Goal: Task Accomplishment & Management: Use online tool/utility

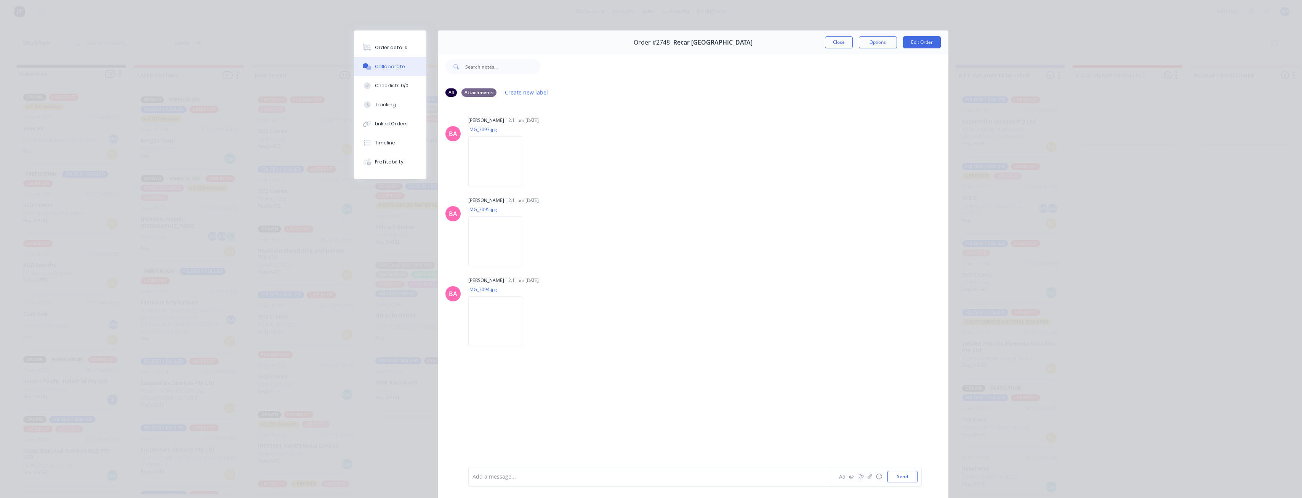
scroll to position [804, 0]
click at [830, 40] on button "Close" at bounding box center [839, 42] width 28 height 12
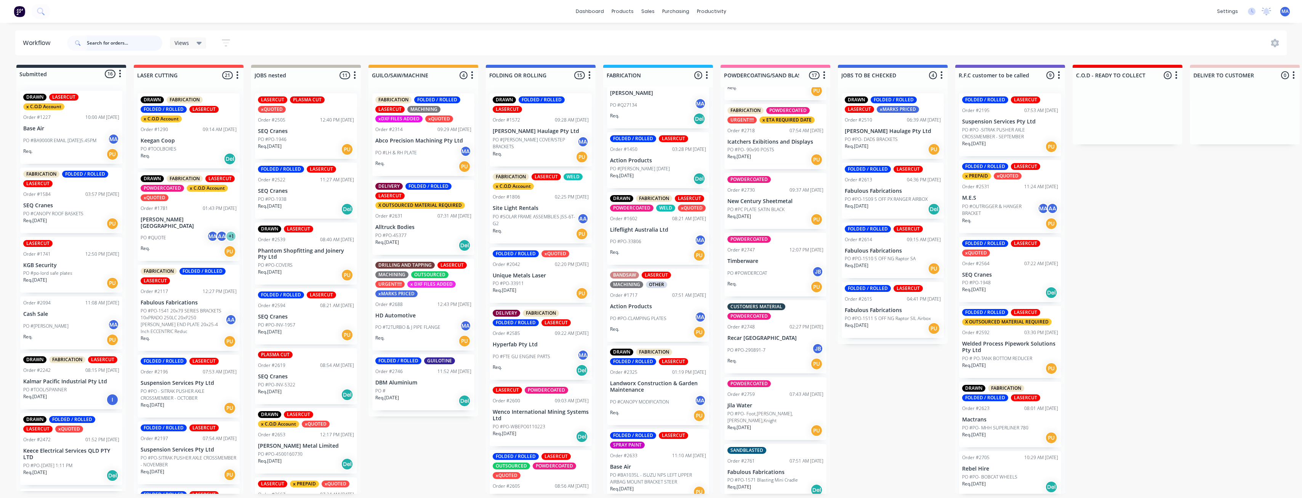
click at [115, 38] on input "text" at bounding box center [124, 42] width 75 height 15
type input "base air"
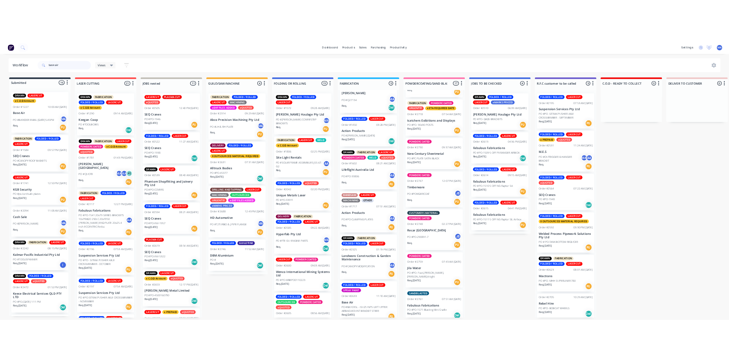
scroll to position [0, 0]
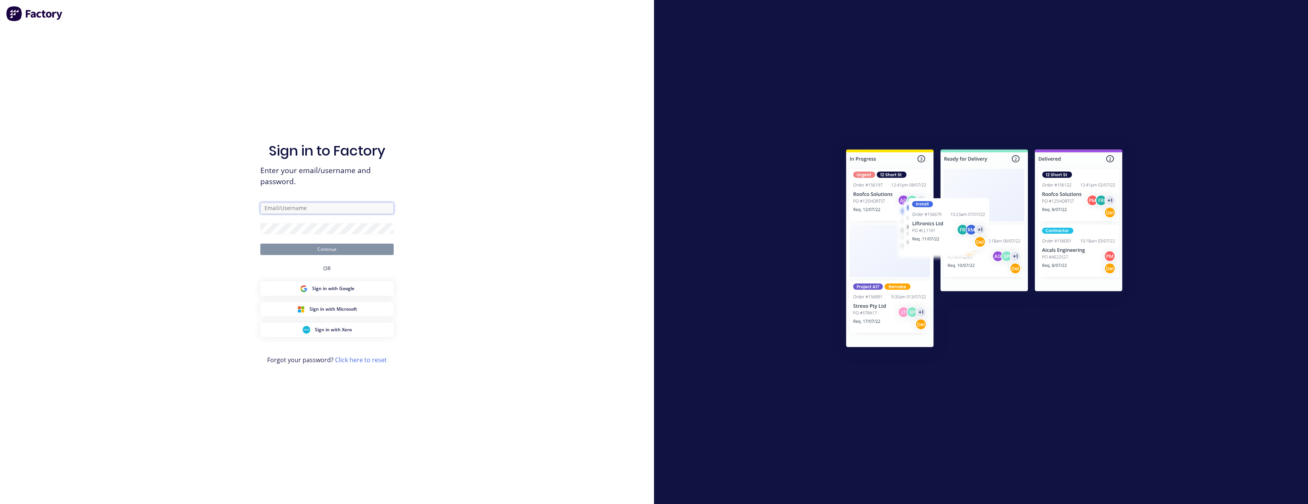
type input "[EMAIL_ADDRESS][DOMAIN_NAME]"
drag, startPoint x: 330, startPoint y: 243, endPoint x: 332, endPoint y: 249, distance: 5.8
click at [332, 247] on form "[EMAIL_ADDRESS][DOMAIN_NAME] Continue" at bounding box center [326, 228] width 133 height 53
click at [332, 249] on button "Continue" at bounding box center [326, 248] width 133 height 11
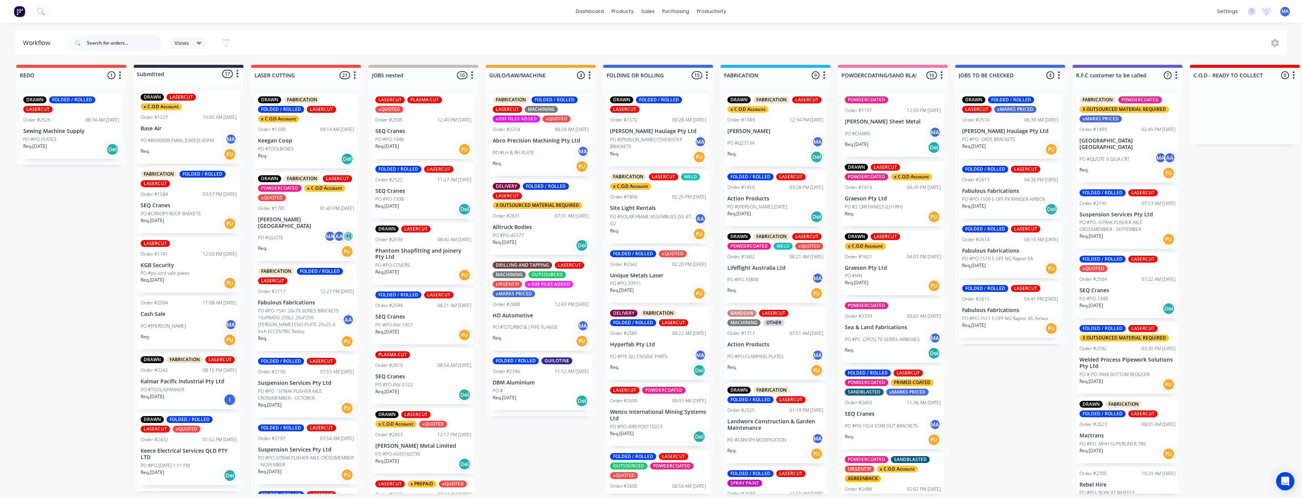
click at [121, 40] on input "text" at bounding box center [124, 42] width 75 height 15
click at [93, 39] on input "text" at bounding box center [124, 42] width 75 height 15
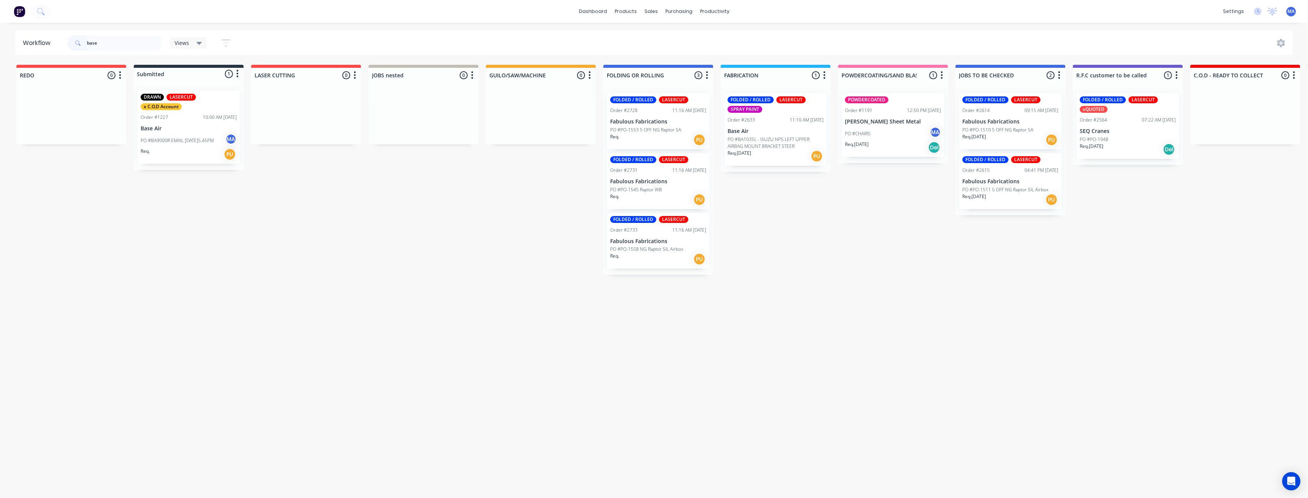
click at [793, 154] on div "Req. [DATE] PU" at bounding box center [775, 156] width 96 height 13
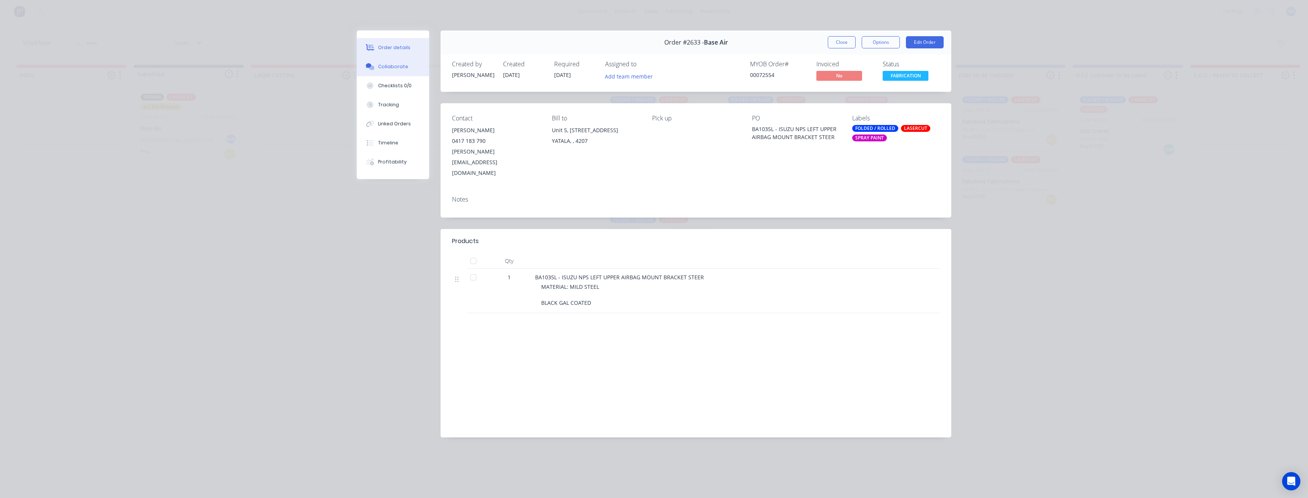
click at [397, 60] on button "Collaborate" at bounding box center [393, 66] width 72 height 19
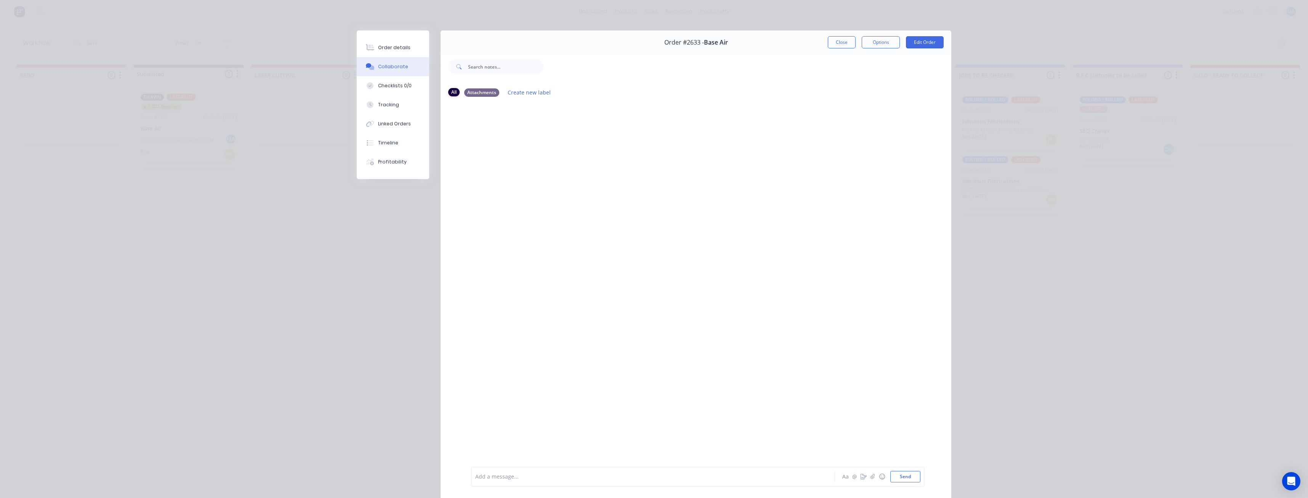
click at [456, 94] on div "All" at bounding box center [453, 92] width 11 height 8
click at [480, 93] on div "Attachments" at bounding box center [481, 92] width 35 height 8
click at [452, 91] on div "All" at bounding box center [453, 92] width 11 height 8
click at [391, 36] on div "Order details Collaborate Checklists 0/0 Tracking Linked Orders Timeline Profit…" at bounding box center [393, 104] width 72 height 149
click at [396, 53] on button "Order details" at bounding box center [393, 47] width 72 height 19
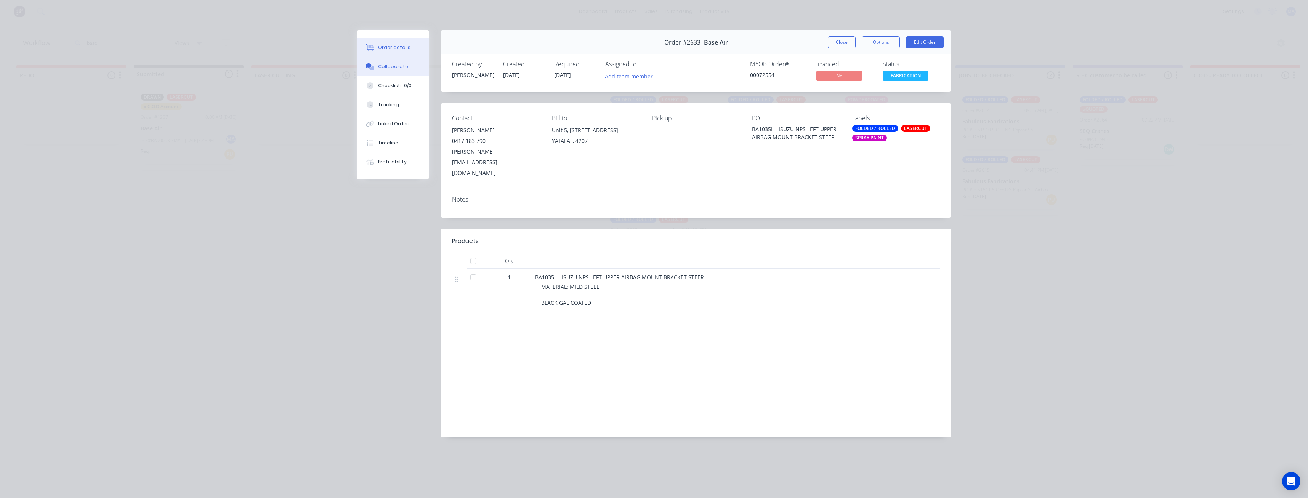
click at [399, 73] on button "Collaborate" at bounding box center [393, 66] width 72 height 19
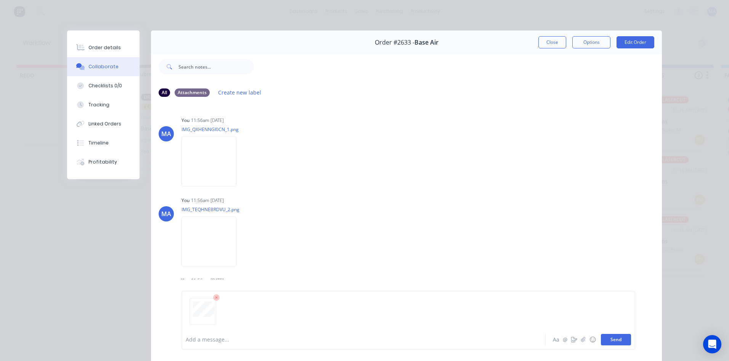
click at [619, 343] on button "Send" at bounding box center [616, 339] width 30 height 11
click at [241, 163] on button "button" at bounding box center [242, 161] width 3 height 11
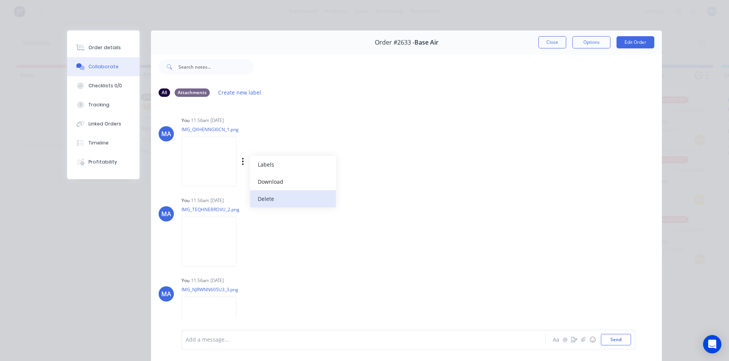
click at [271, 200] on button "Delete" at bounding box center [293, 198] width 86 height 17
click at [242, 164] on icon "button" at bounding box center [243, 161] width 2 height 9
click at [270, 196] on button "Delete" at bounding box center [293, 198] width 86 height 17
click at [242, 160] on icon "button" at bounding box center [243, 161] width 2 height 9
click at [287, 198] on button "Delete" at bounding box center [293, 198] width 86 height 17
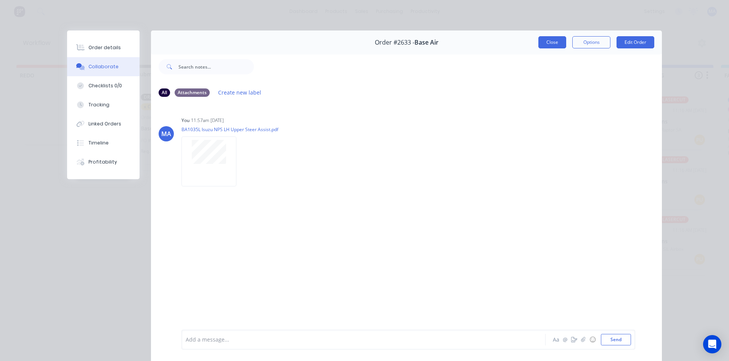
click at [549, 46] on button "Close" at bounding box center [552, 42] width 28 height 12
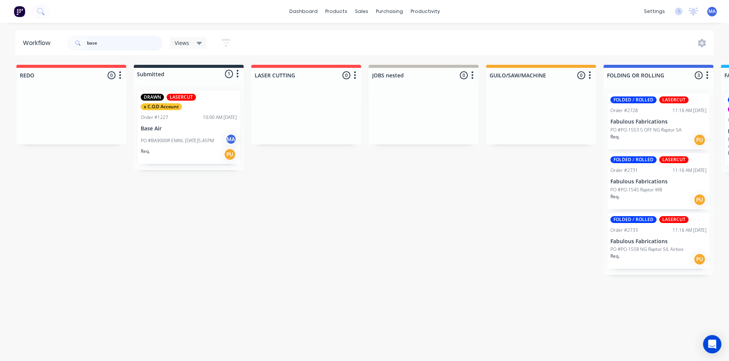
drag, startPoint x: 108, startPoint y: 47, endPoint x: 74, endPoint y: 45, distance: 34.7
click at [78, 45] on div "base" at bounding box center [114, 42] width 95 height 15
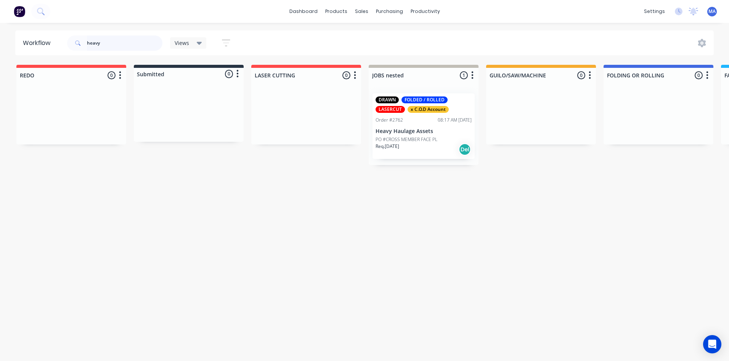
type input "heavy"
click at [390, 136] on p "PO #CROSS MEMBER FACE PL" at bounding box center [406, 139] width 62 height 7
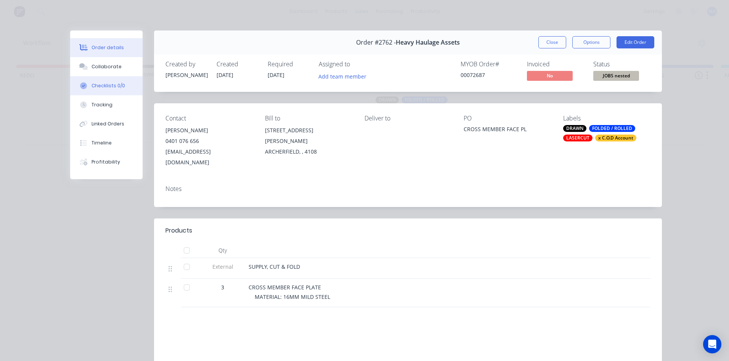
click at [131, 82] on button "Checklists 0/0" at bounding box center [106, 85] width 72 height 19
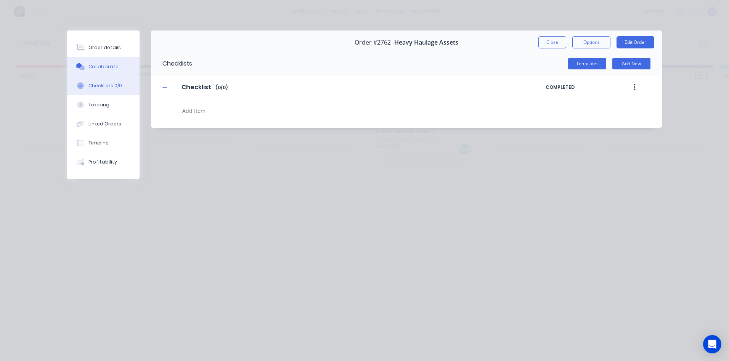
click at [123, 69] on button "Collaborate" at bounding box center [103, 66] width 72 height 19
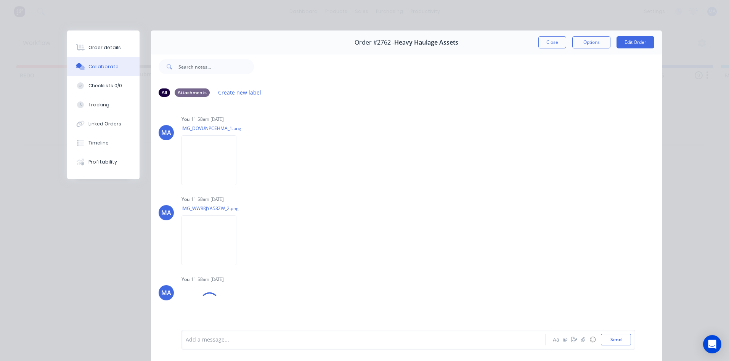
scroll to position [362, 0]
click at [219, 162] on img at bounding box center [208, 158] width 55 height 50
click at [98, 50] on div "Order details" at bounding box center [104, 47] width 32 height 7
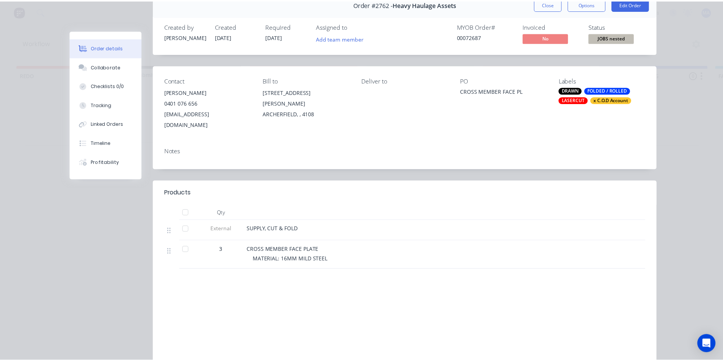
scroll to position [0, 0]
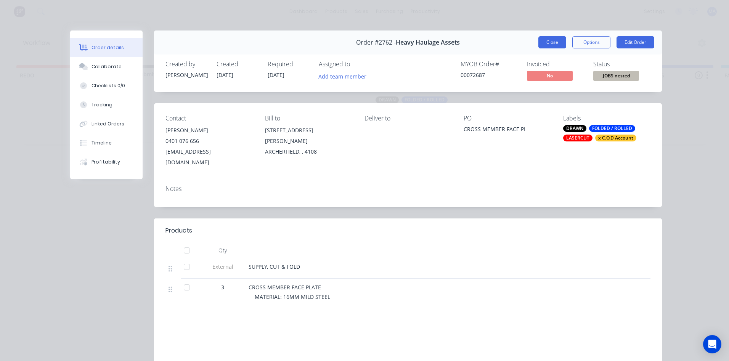
click at [550, 39] on button "Close" at bounding box center [552, 42] width 28 height 12
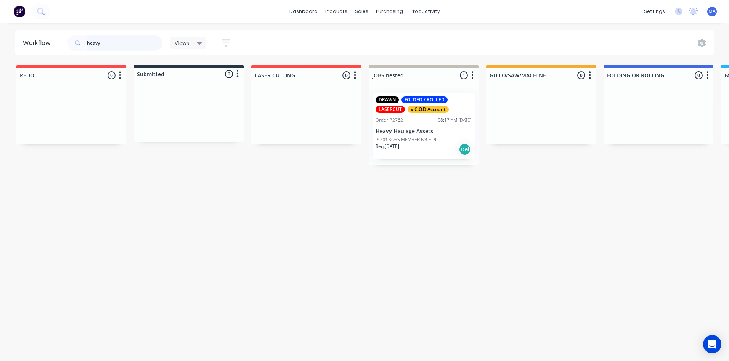
drag, startPoint x: 109, startPoint y: 45, endPoint x: 66, endPoint y: 43, distance: 43.1
click at [66, 43] on div "heavy Views Save new view None (Default) edit Show/Hide statuses Show line item…" at bounding box center [152, 43] width 173 height 23
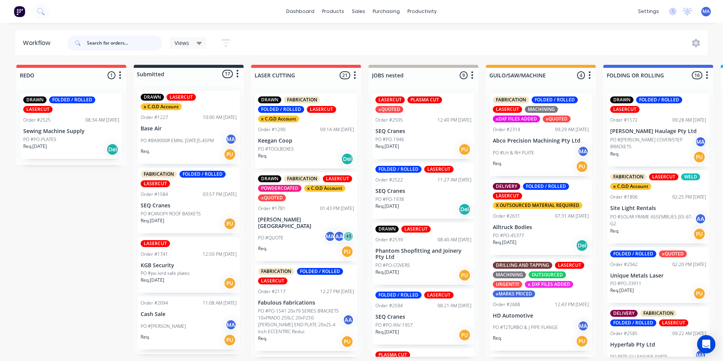
click at [123, 45] on input "text" at bounding box center [124, 42] width 75 height 15
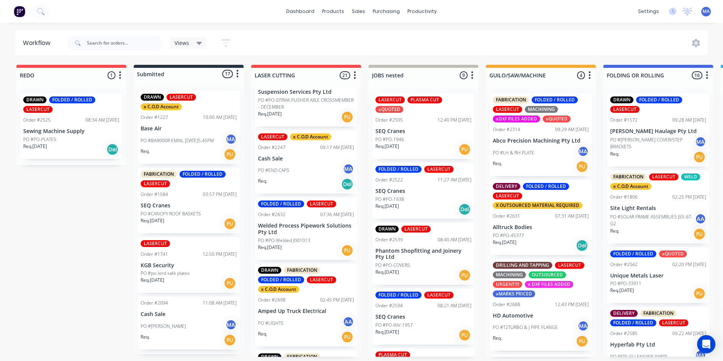
scroll to position [533, 0]
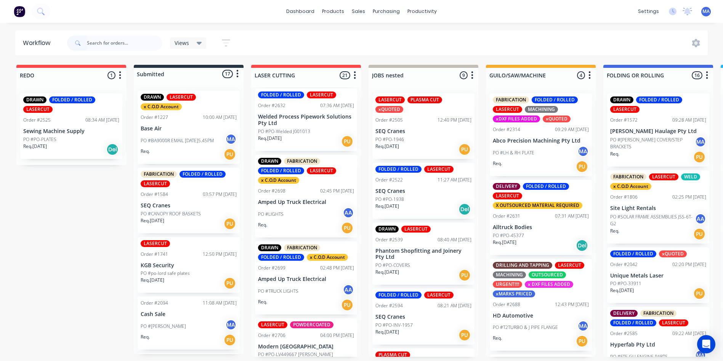
click at [310, 118] on p "Welded Process Pipework Solutions Pty Ltd" at bounding box center [306, 120] width 96 height 13
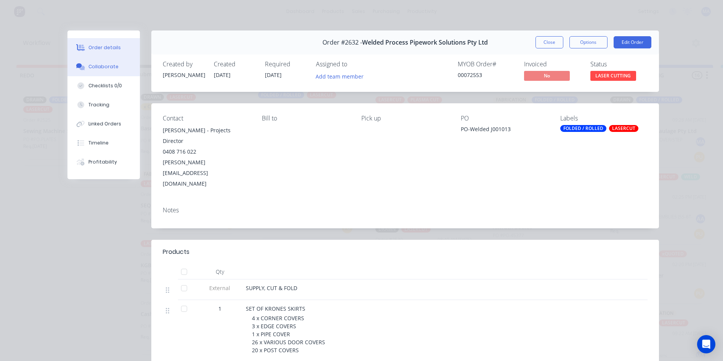
click at [113, 69] on button "Collaborate" at bounding box center [103, 66] width 72 height 19
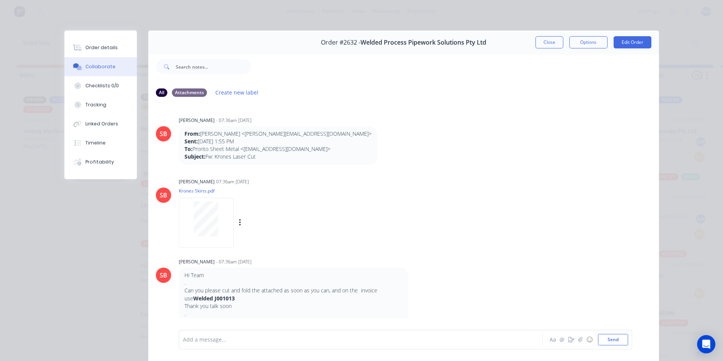
click at [217, 213] on div at bounding box center [206, 218] width 48 height 35
